Goal: Find specific page/section: Find specific page/section

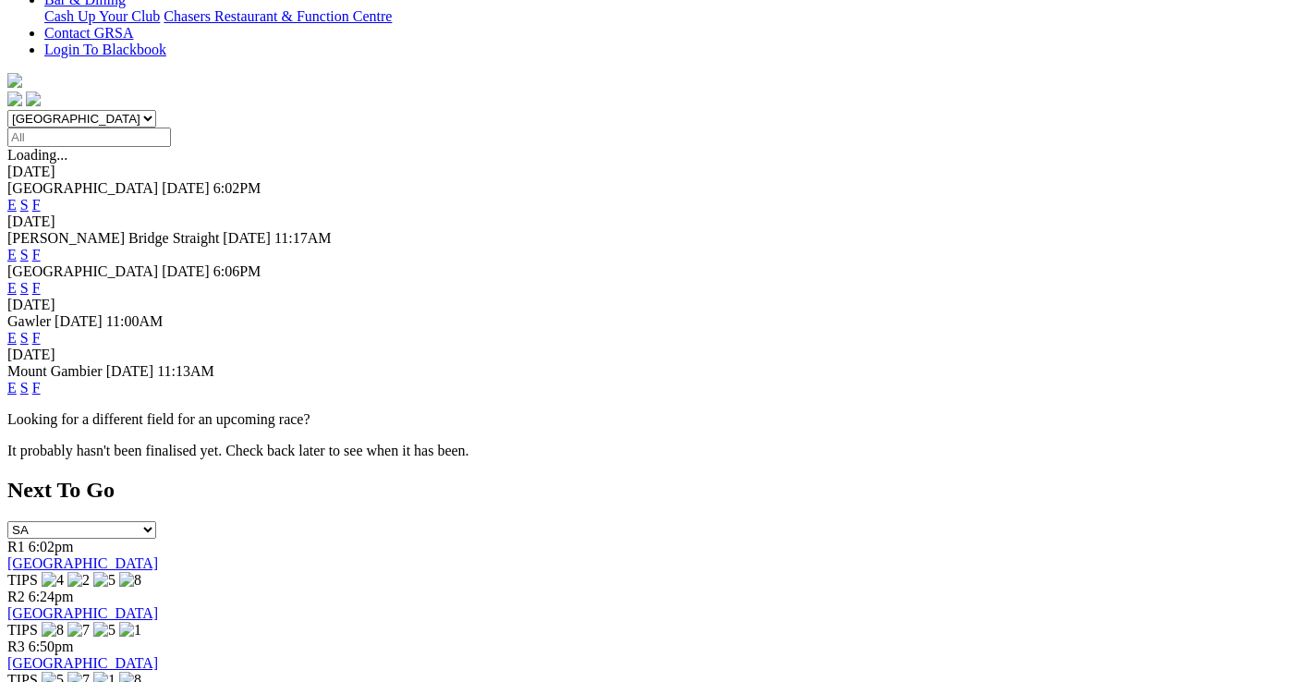
scroll to position [370, 0]
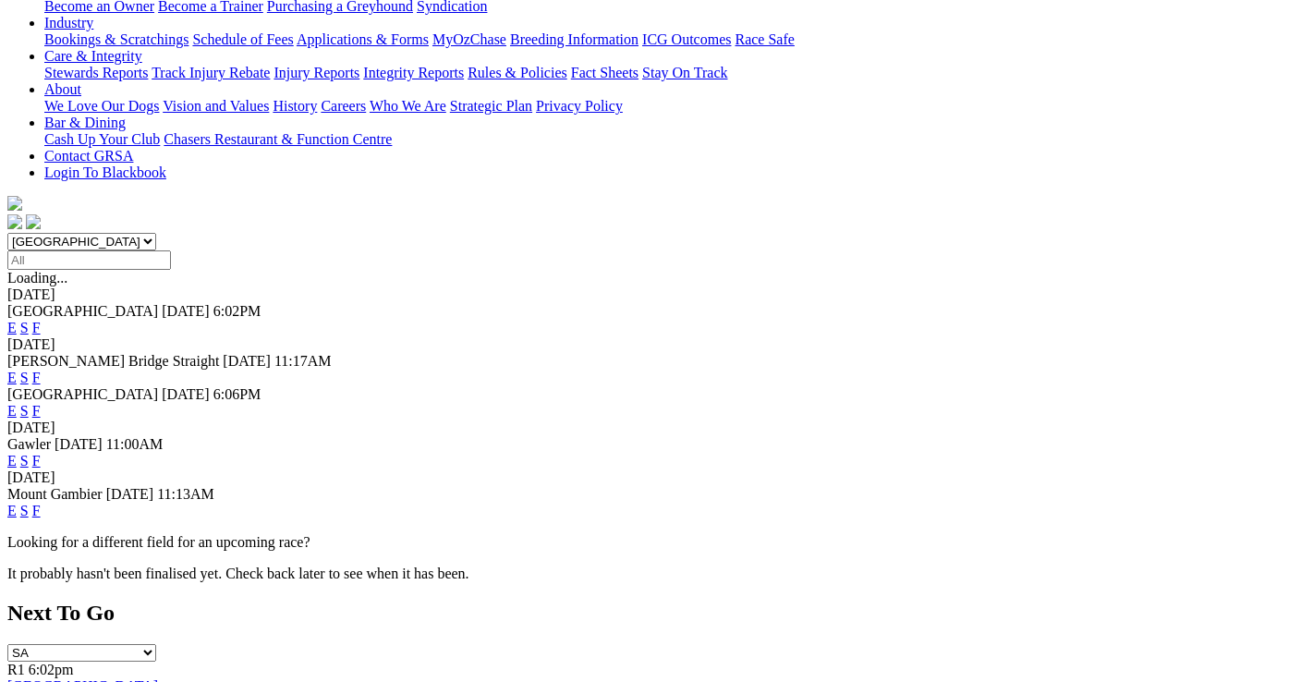
click at [41, 453] on link "F" at bounding box center [36, 461] width 8 height 16
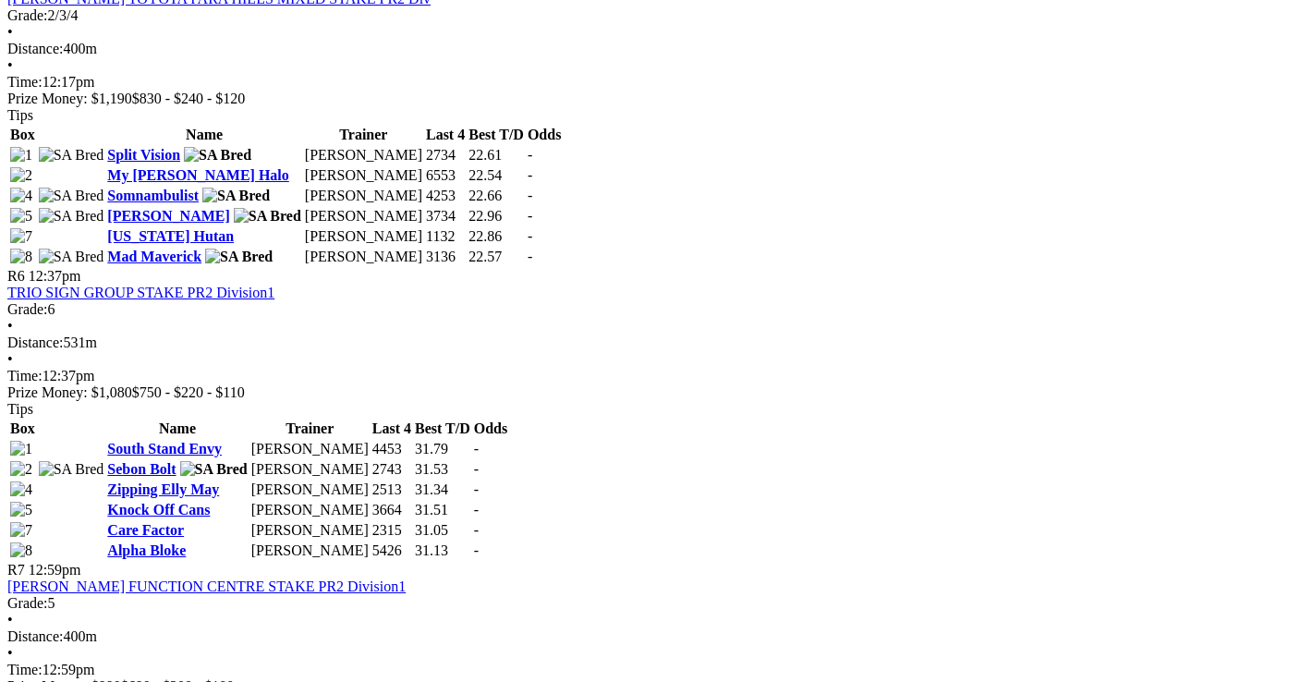
scroll to position [2126, 0]
